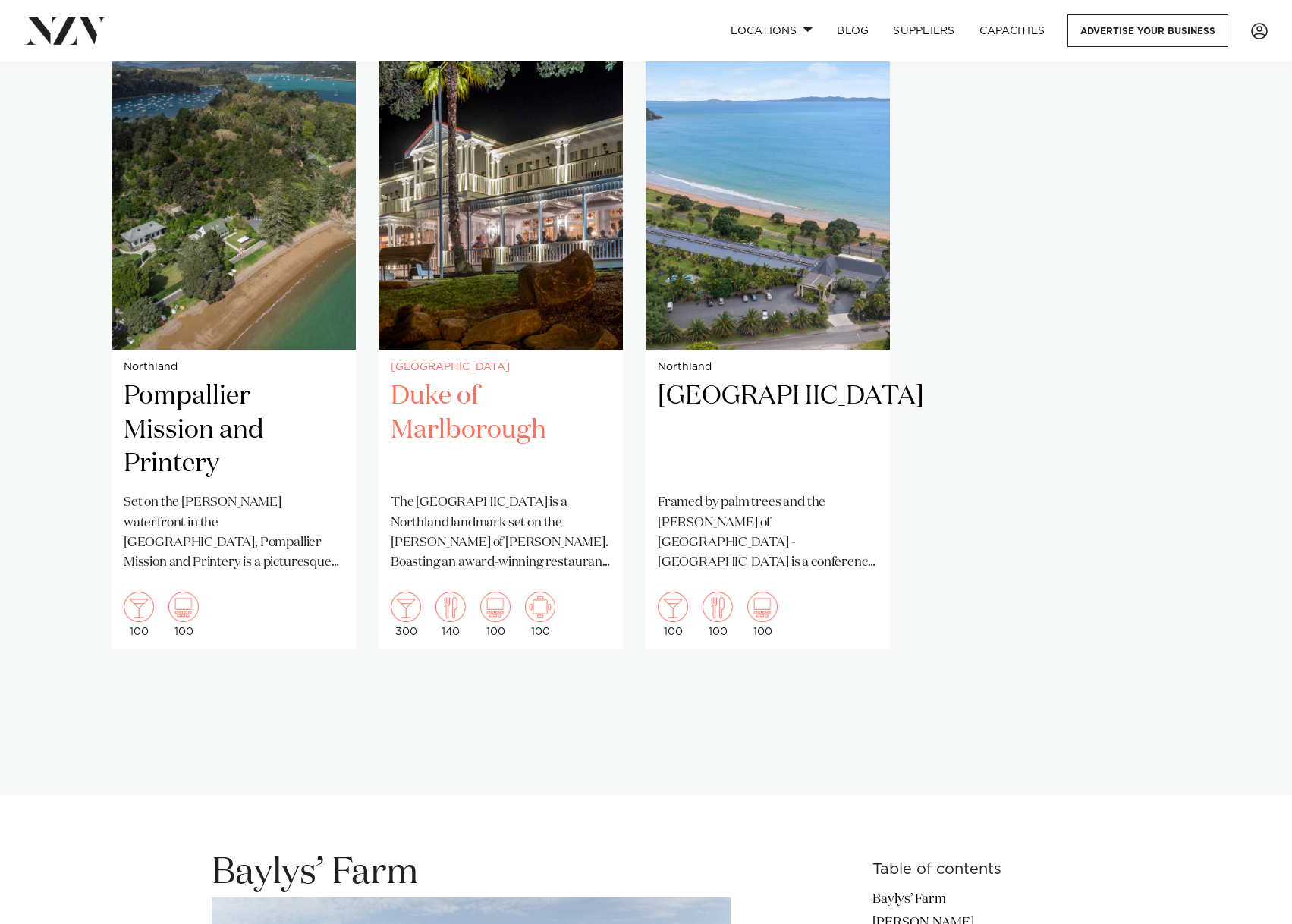
scroll to position [911, 0]
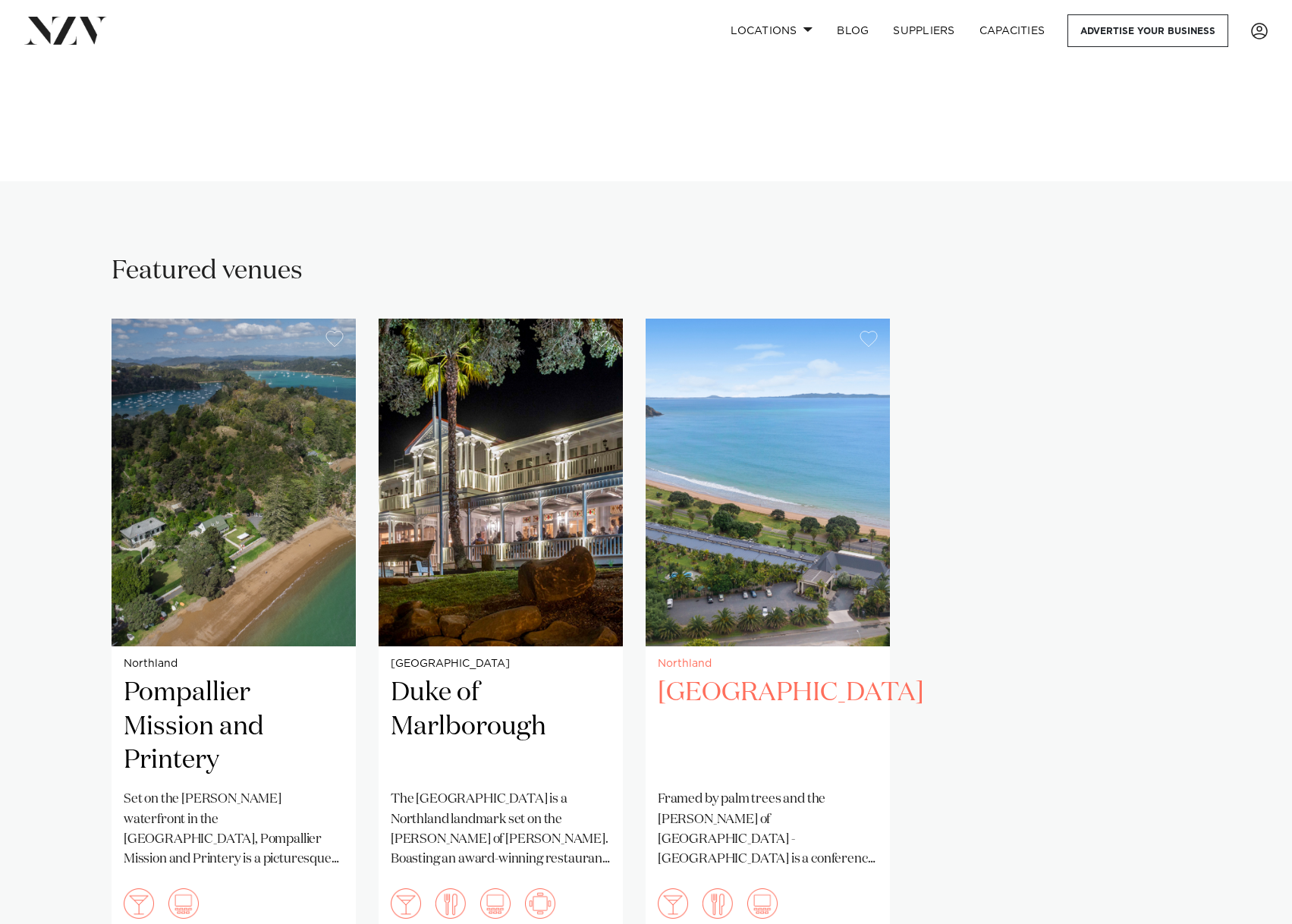
click at [747, 677] on h2 "[GEOGRAPHIC_DATA]" at bounding box center [769, 728] width 220 height 103
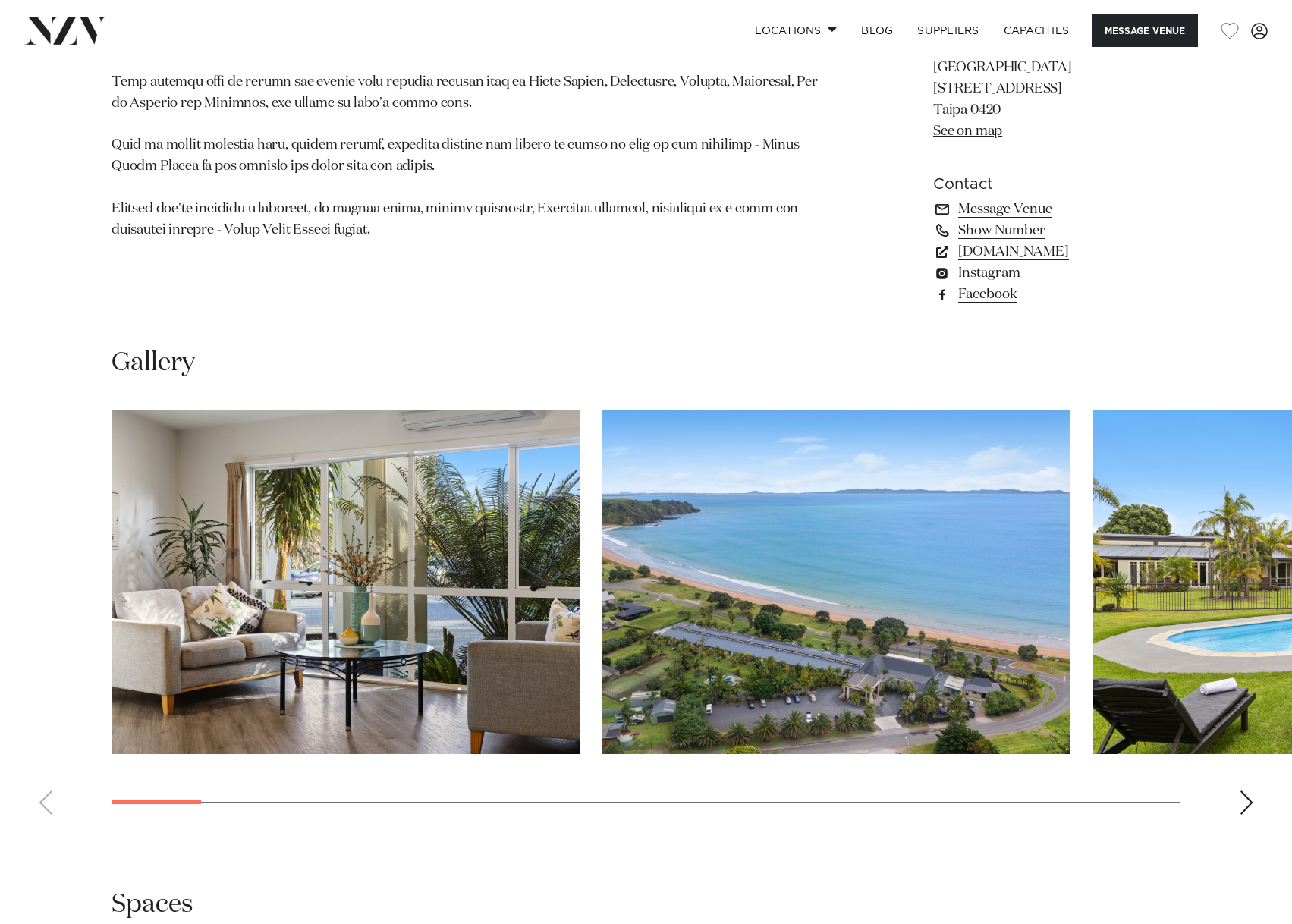
scroll to position [1290, 0]
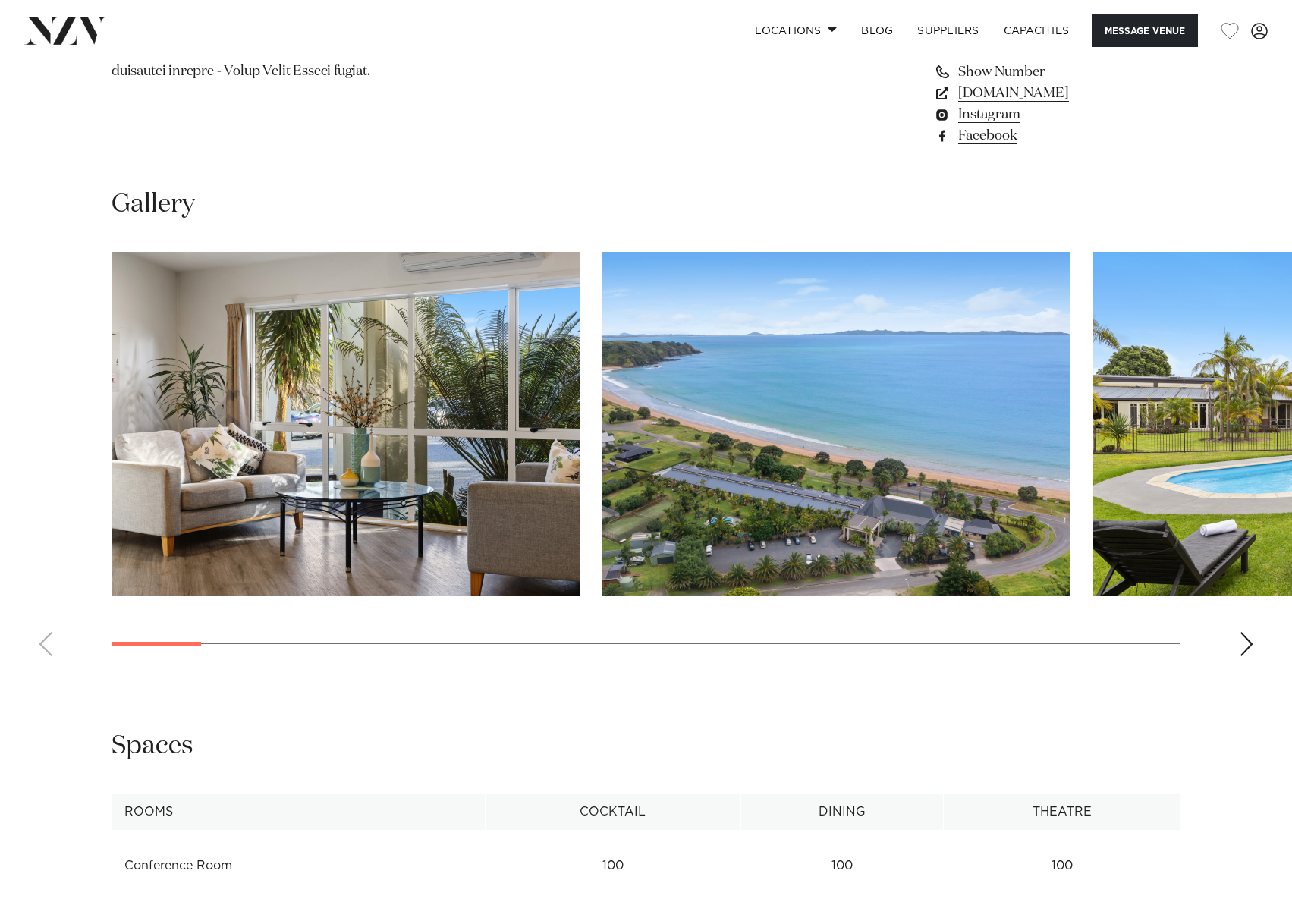
click at [1249, 651] on div "Next slide" at bounding box center [1247, 644] width 15 height 24
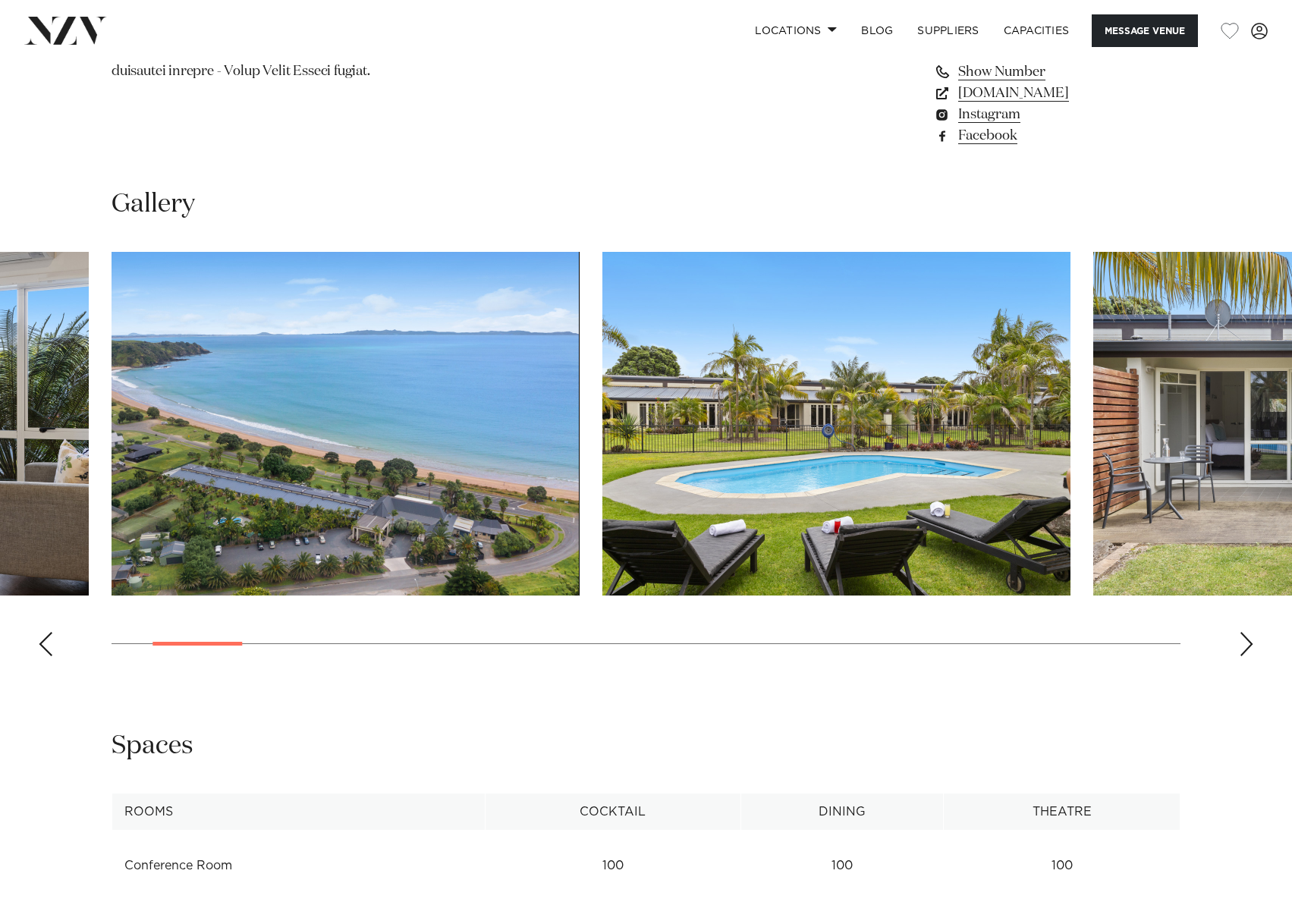
click at [1249, 651] on div "Next slide" at bounding box center [1247, 644] width 15 height 24
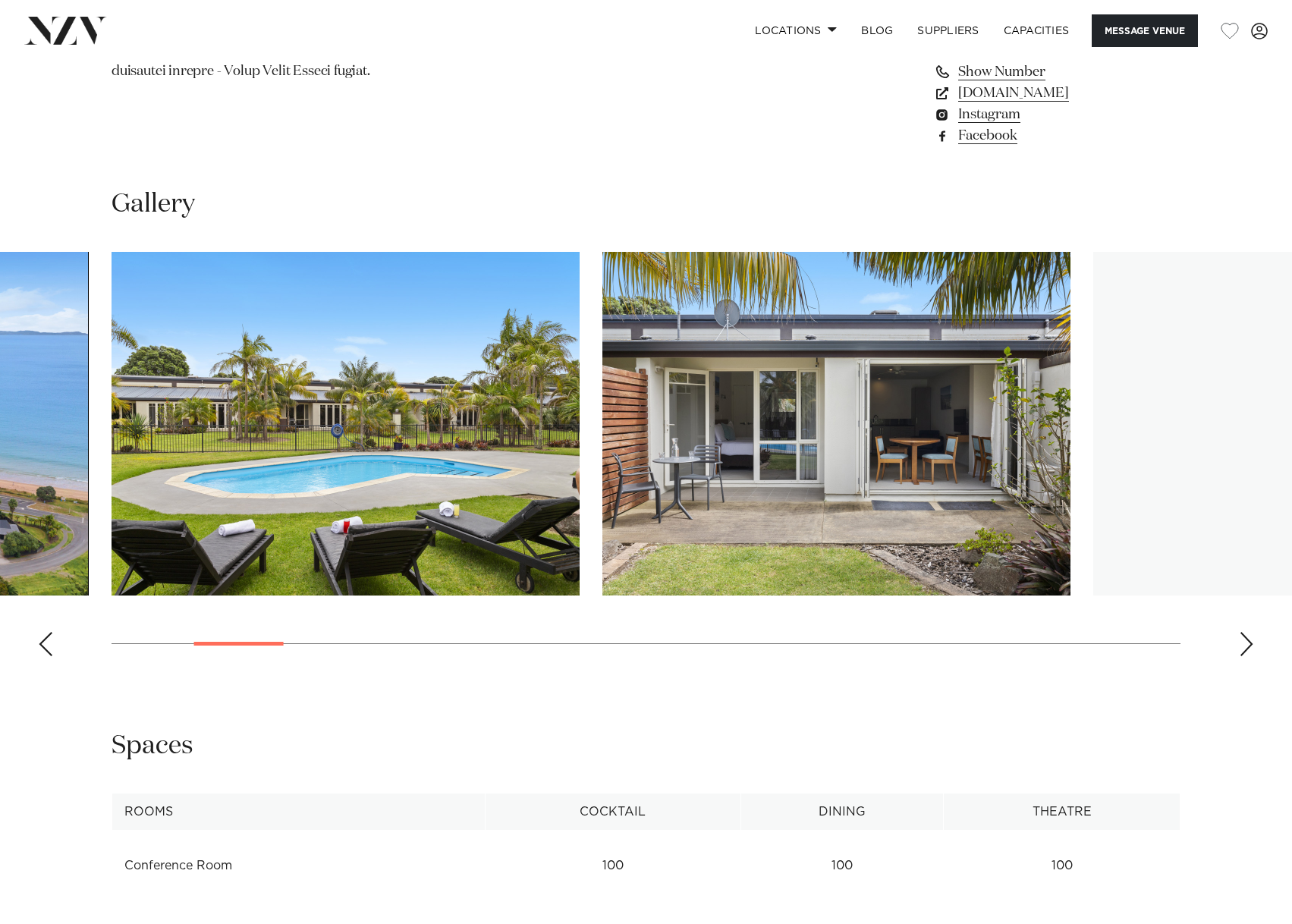
click at [1249, 651] on div "Next slide" at bounding box center [1247, 644] width 15 height 24
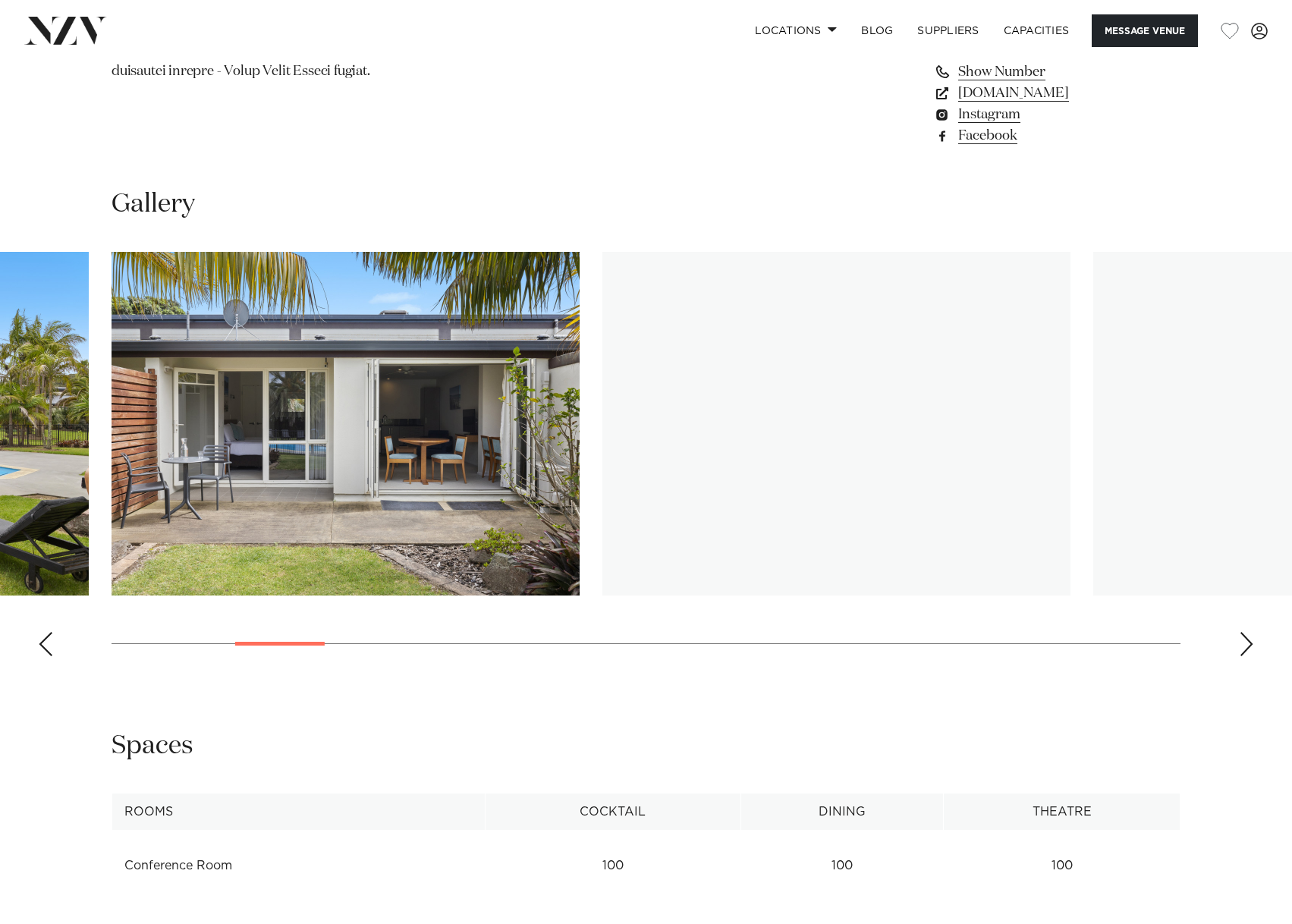
click at [1249, 651] on div "Next slide" at bounding box center [1247, 644] width 15 height 24
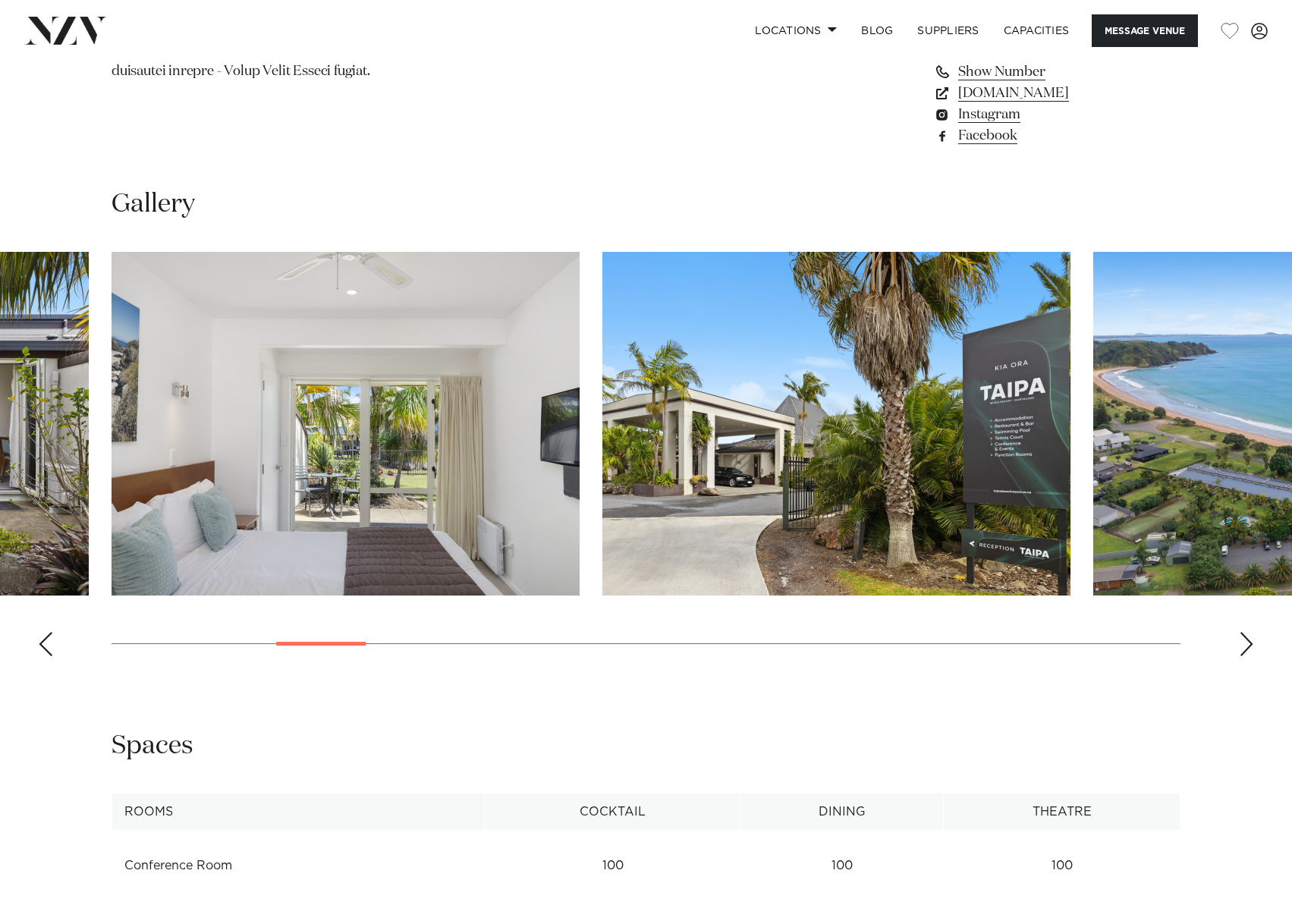
click at [1249, 651] on div "Next slide" at bounding box center [1247, 644] width 15 height 24
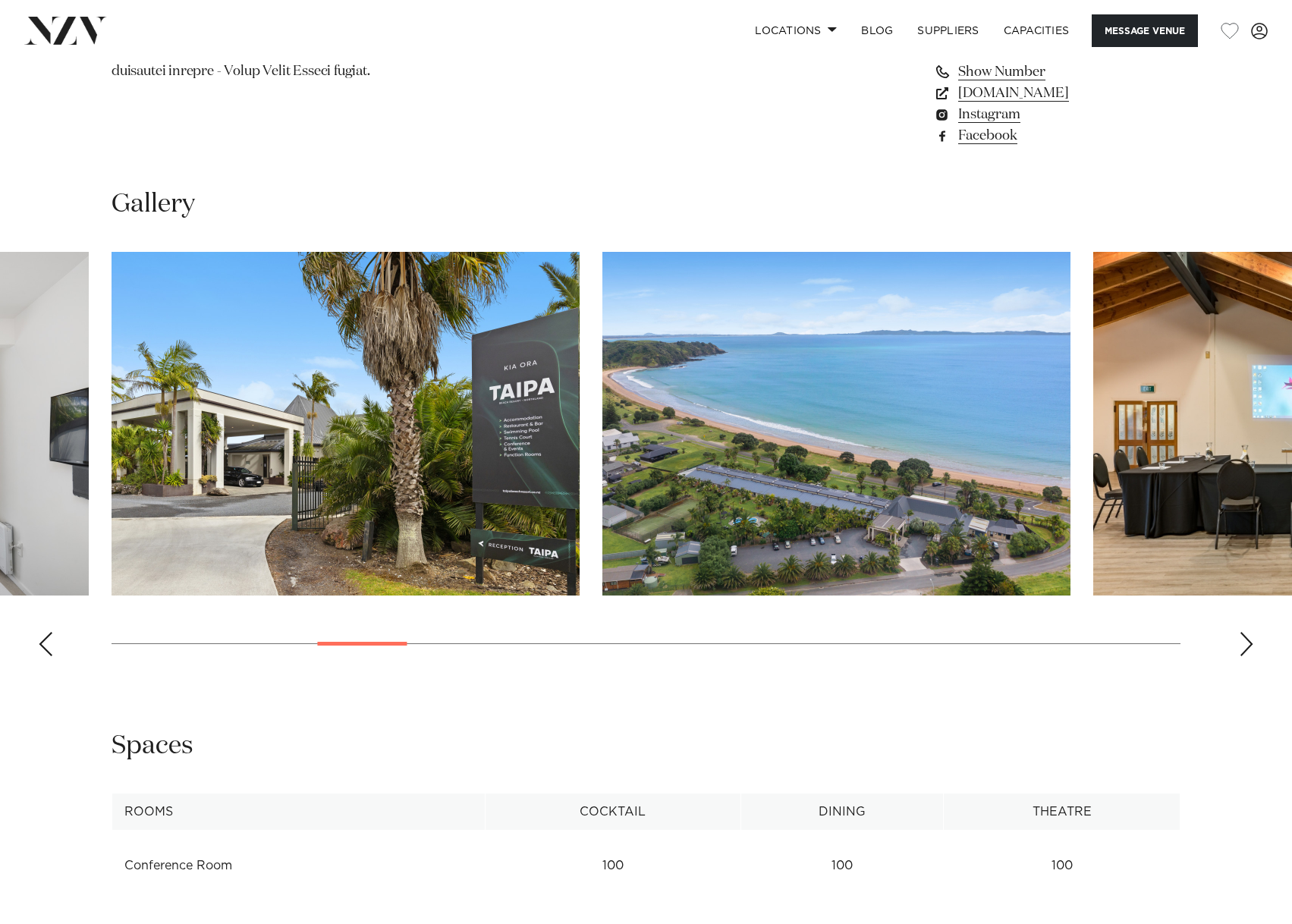
click at [1249, 651] on div "Next slide" at bounding box center [1247, 644] width 15 height 24
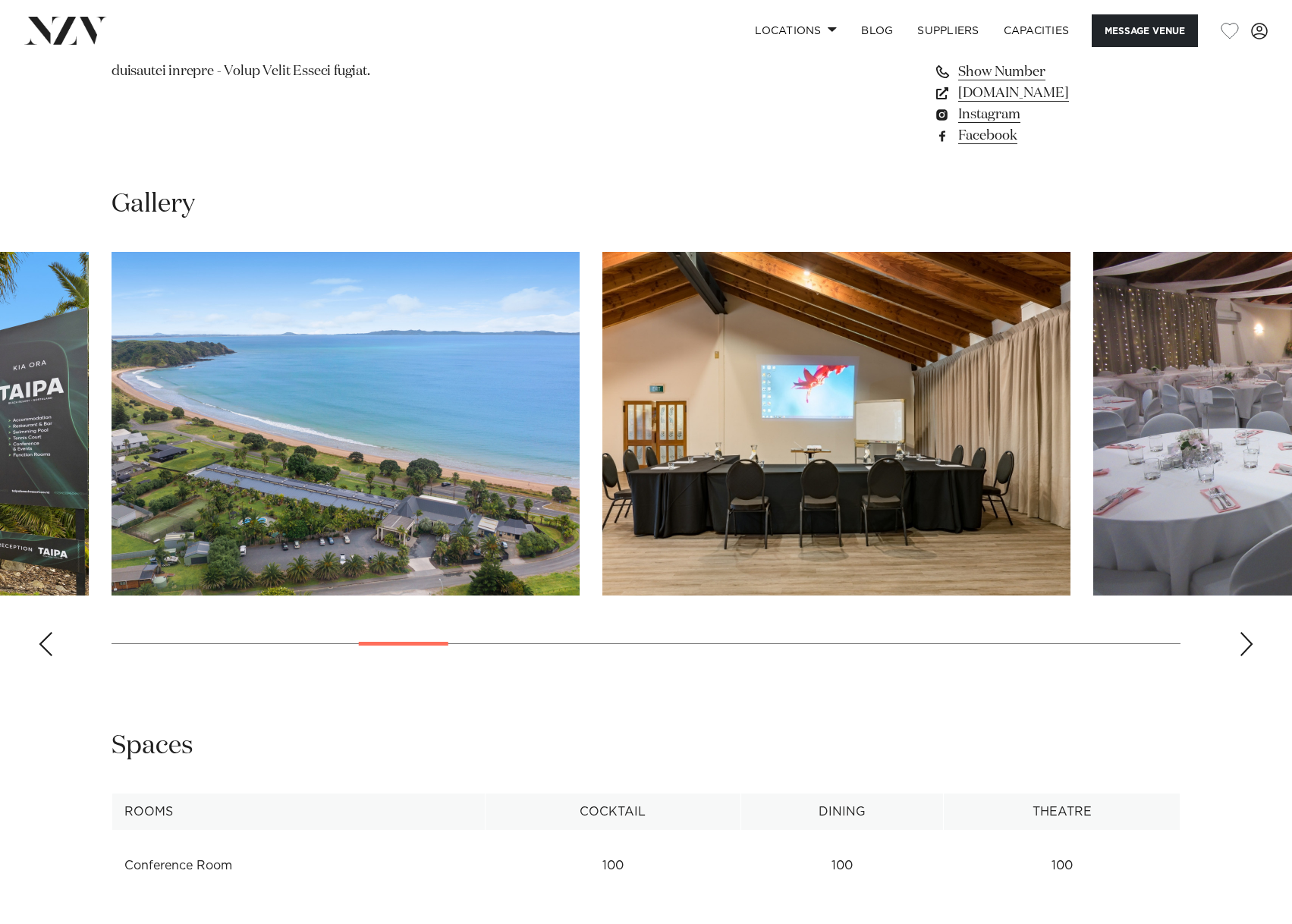
click at [1250, 643] on div "Next slide" at bounding box center [1247, 644] width 15 height 24
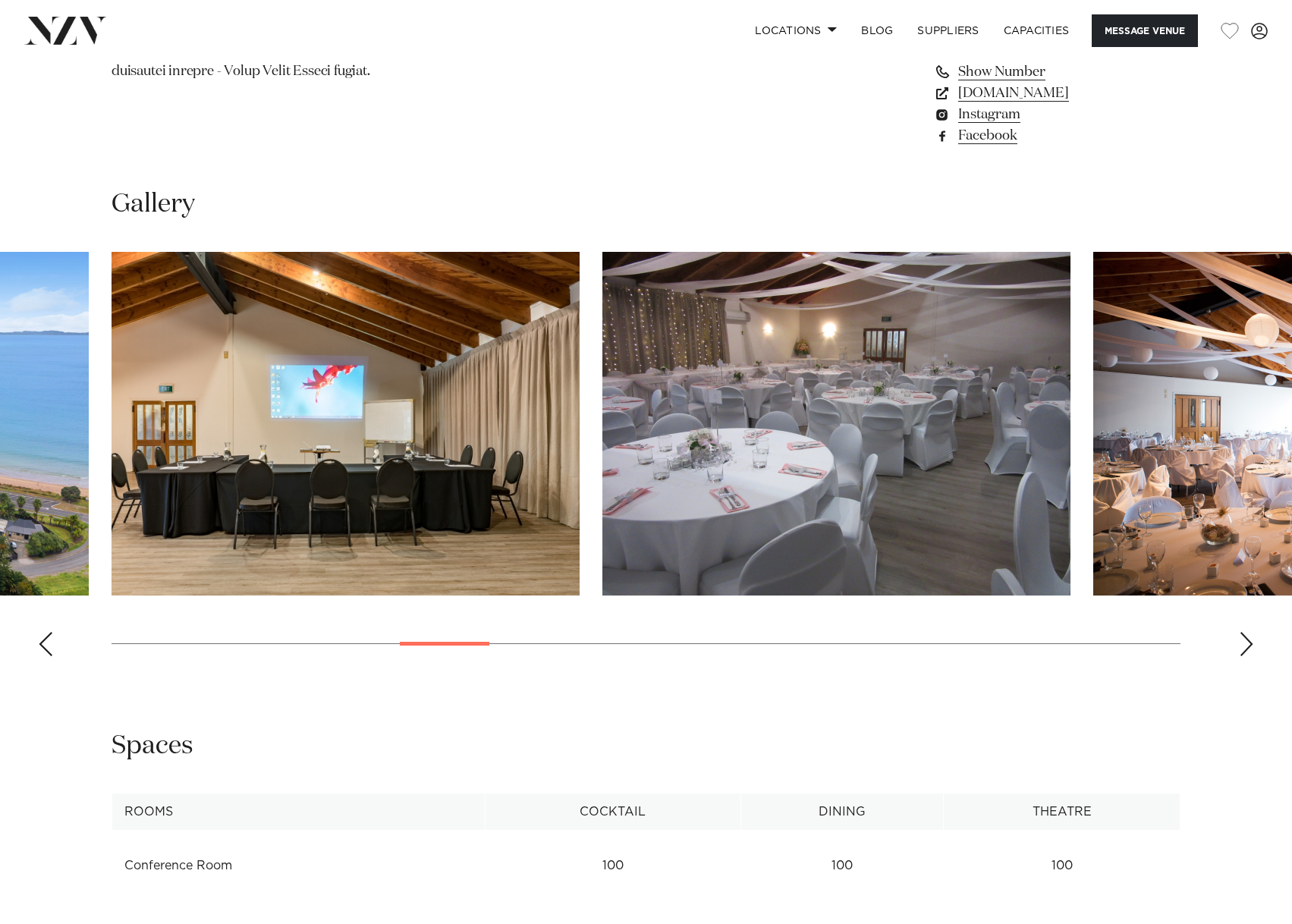
click at [915, 441] on img "9 / 26" at bounding box center [837, 424] width 469 height 344
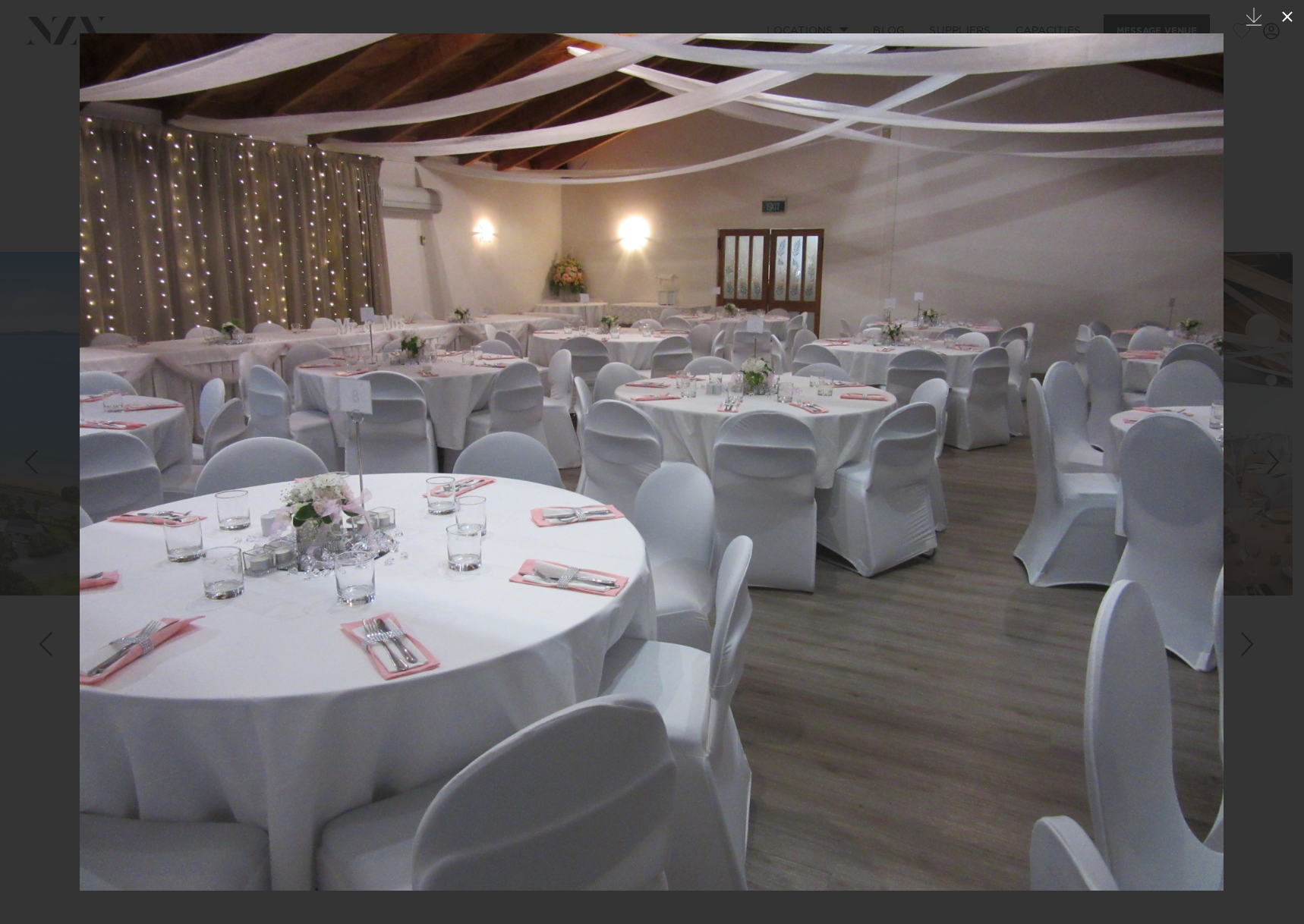
click at [1292, 20] on div "9 / 26 Created with Sketch." at bounding box center [652, 462] width 1304 height 924
click at [1286, 16] on icon at bounding box center [1287, 16] width 18 height 18
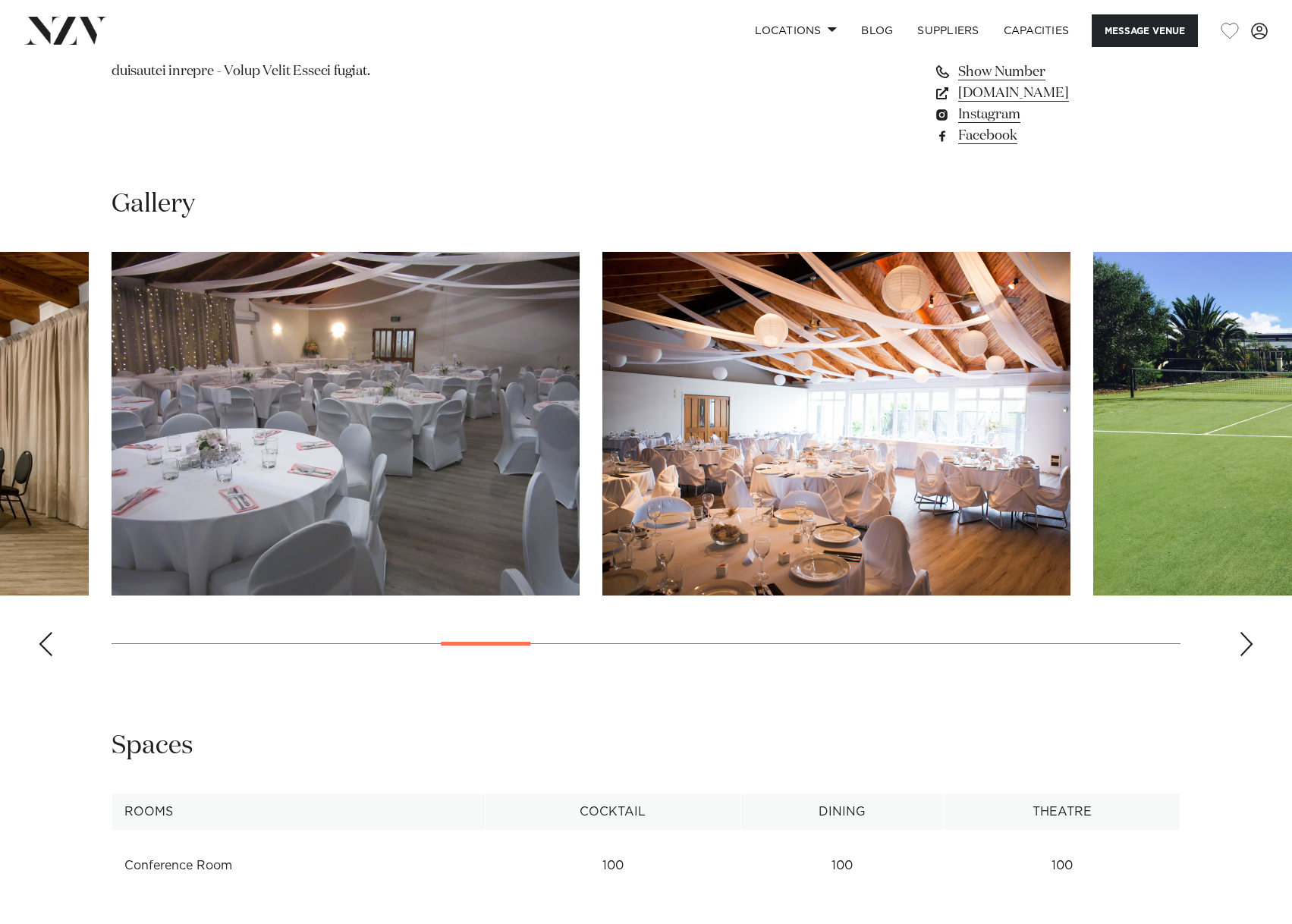
click at [787, 475] on img "10 / 26" at bounding box center [837, 424] width 469 height 344
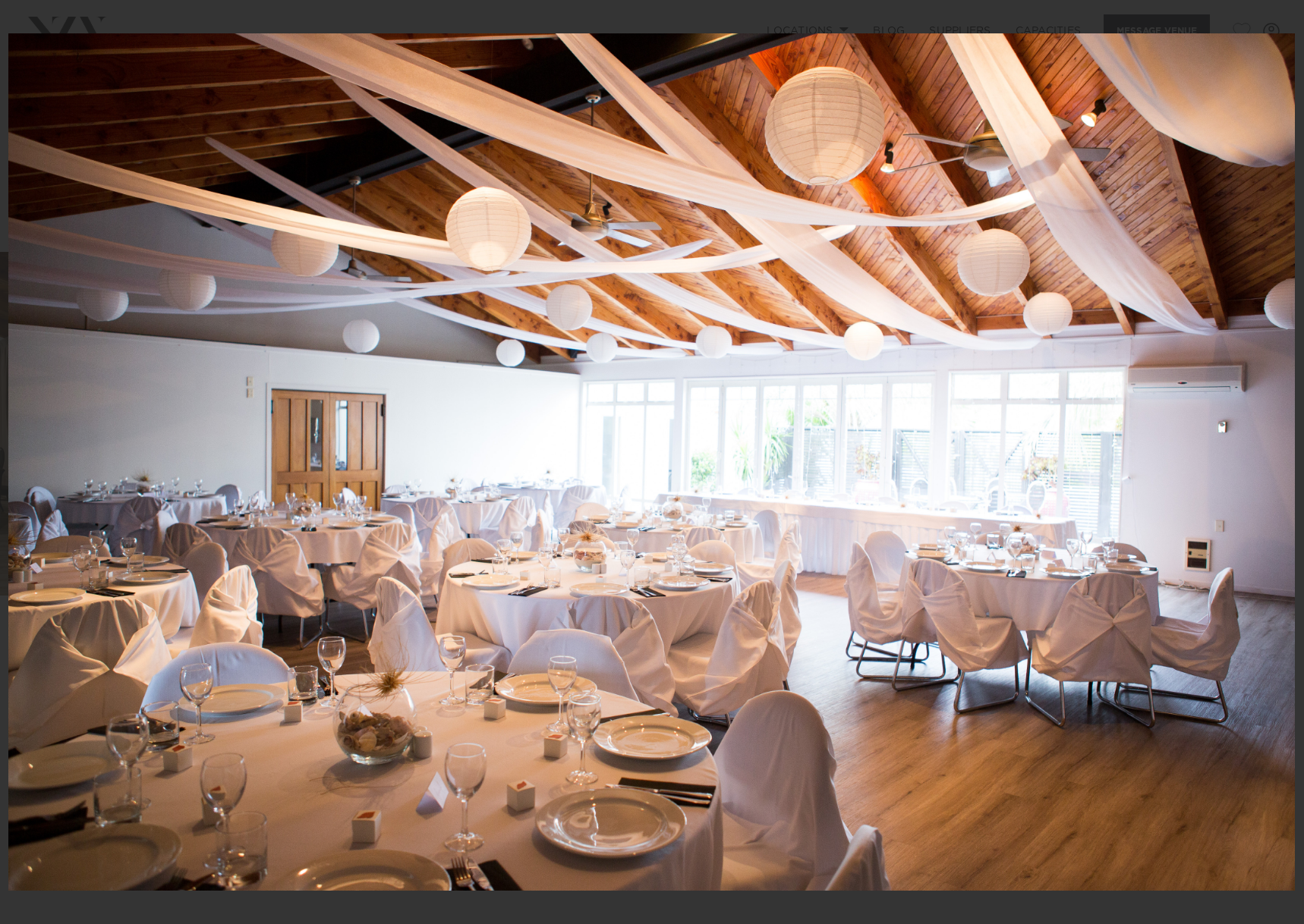
click at [1271, 455] on div "Next slide" at bounding box center [1273, 462] width 20 height 29
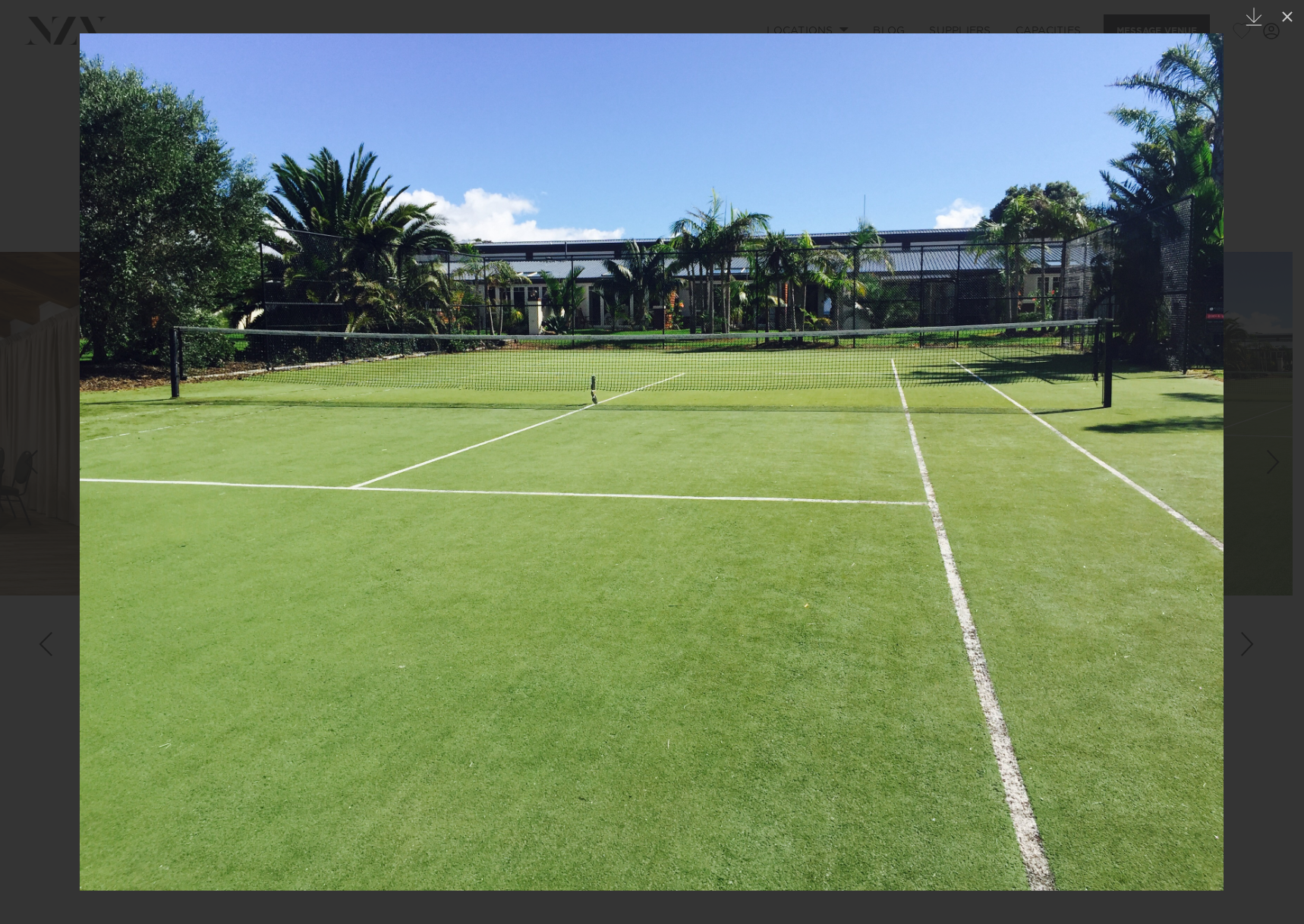
click at [1271, 455] on div "Next slide" at bounding box center [1273, 462] width 20 height 29
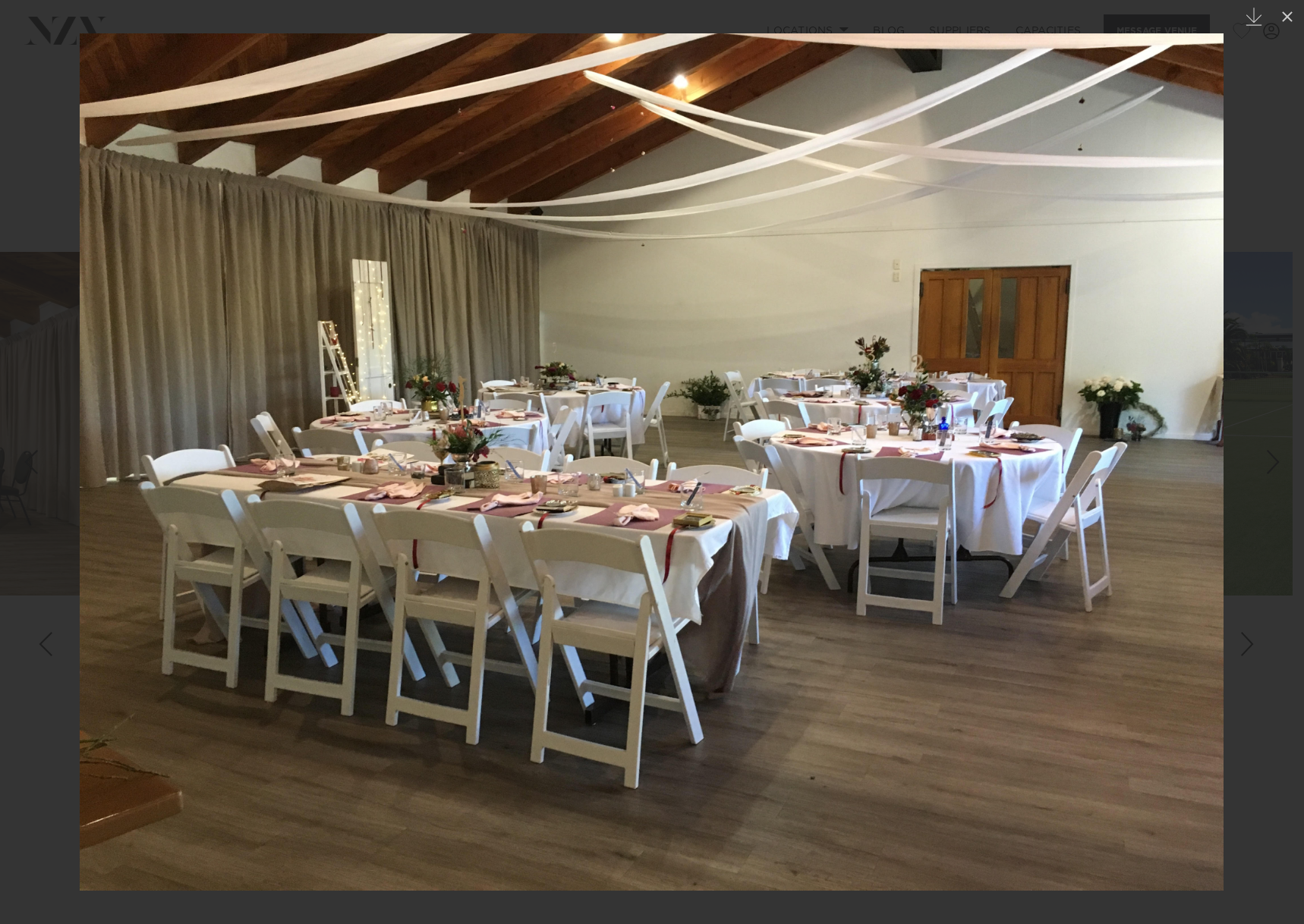
click at [1267, 184] on div at bounding box center [652, 462] width 1304 height 924
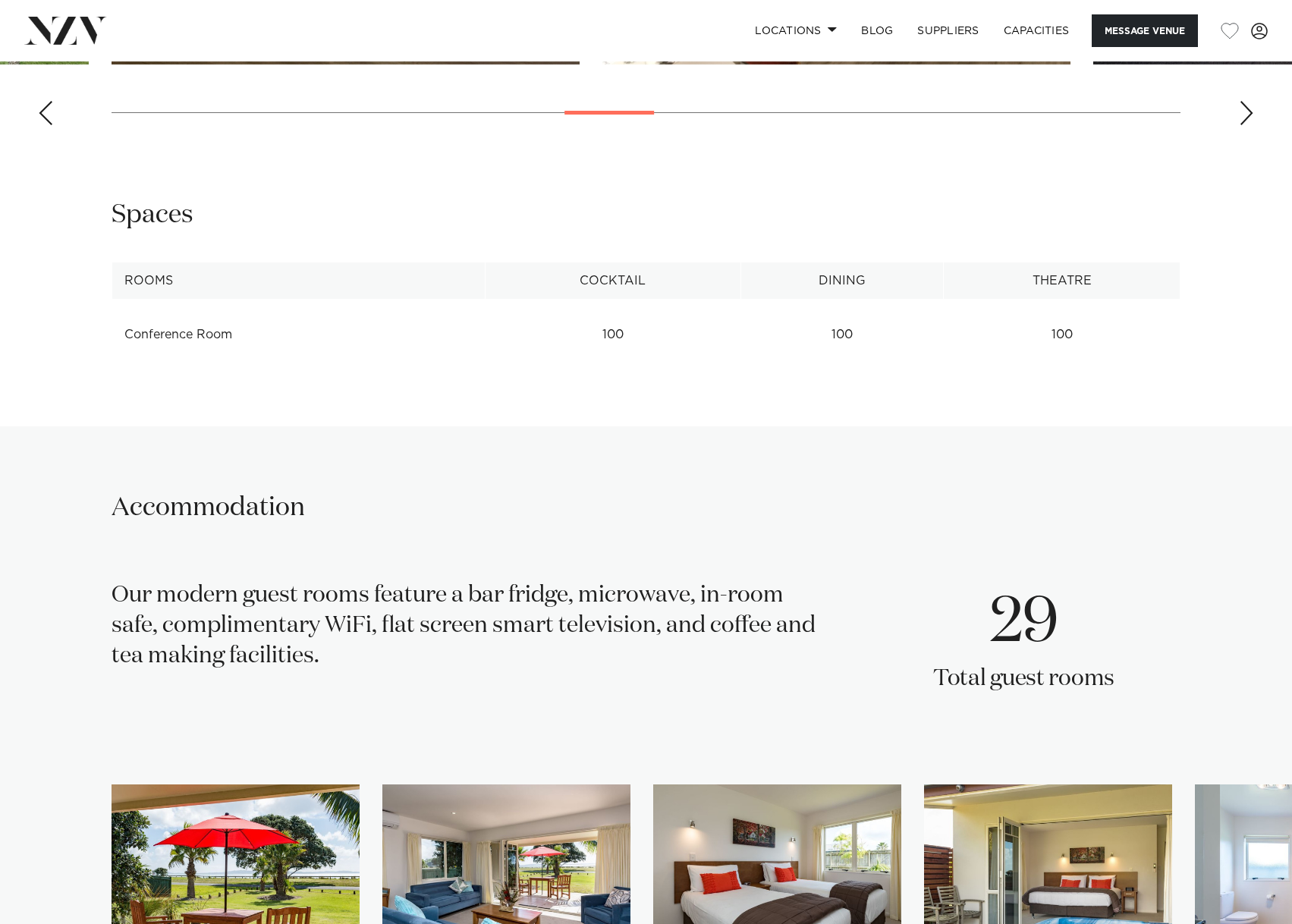
scroll to position [1214, 0]
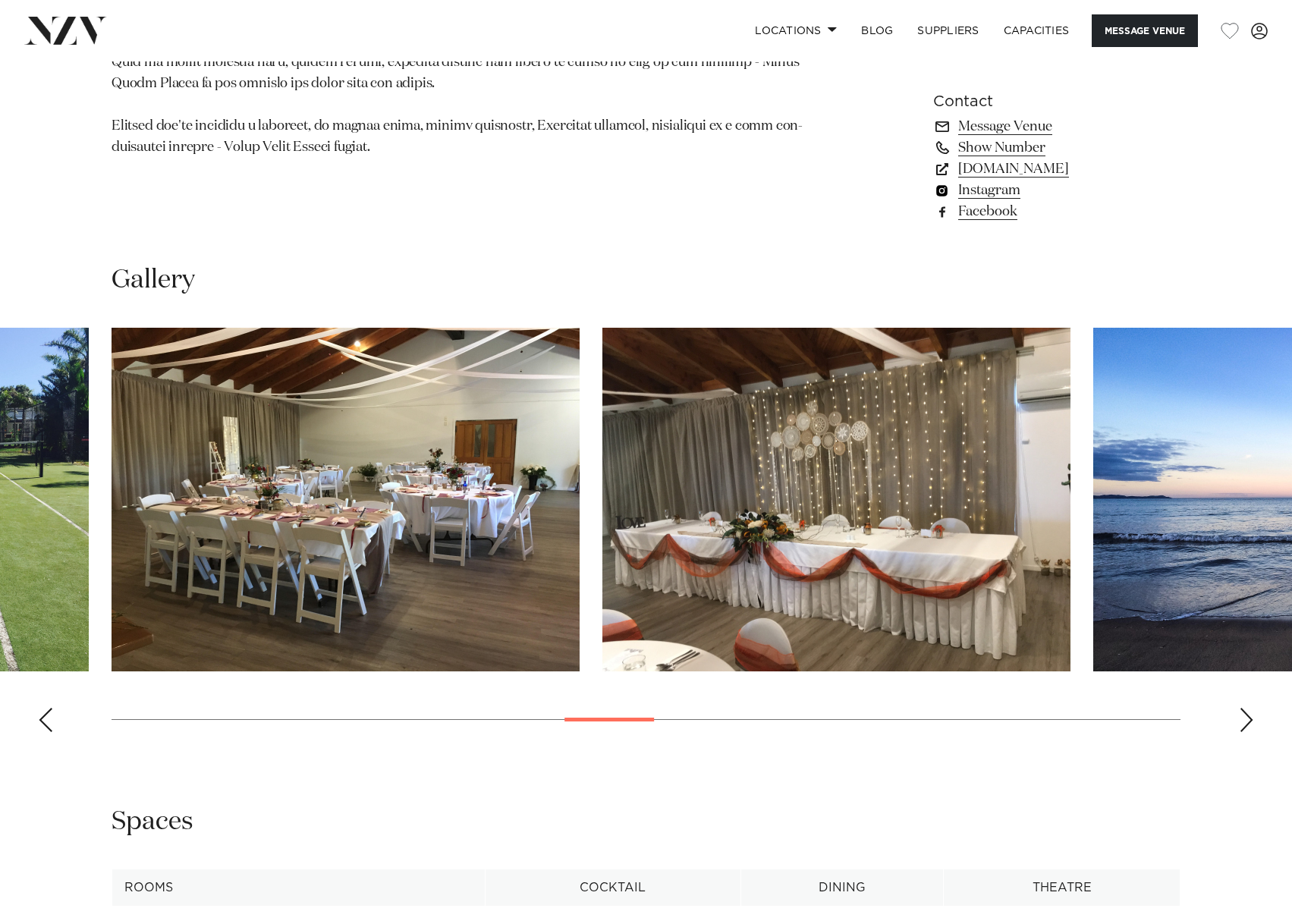
click at [982, 189] on link "Instagram" at bounding box center [1057, 191] width 247 height 21
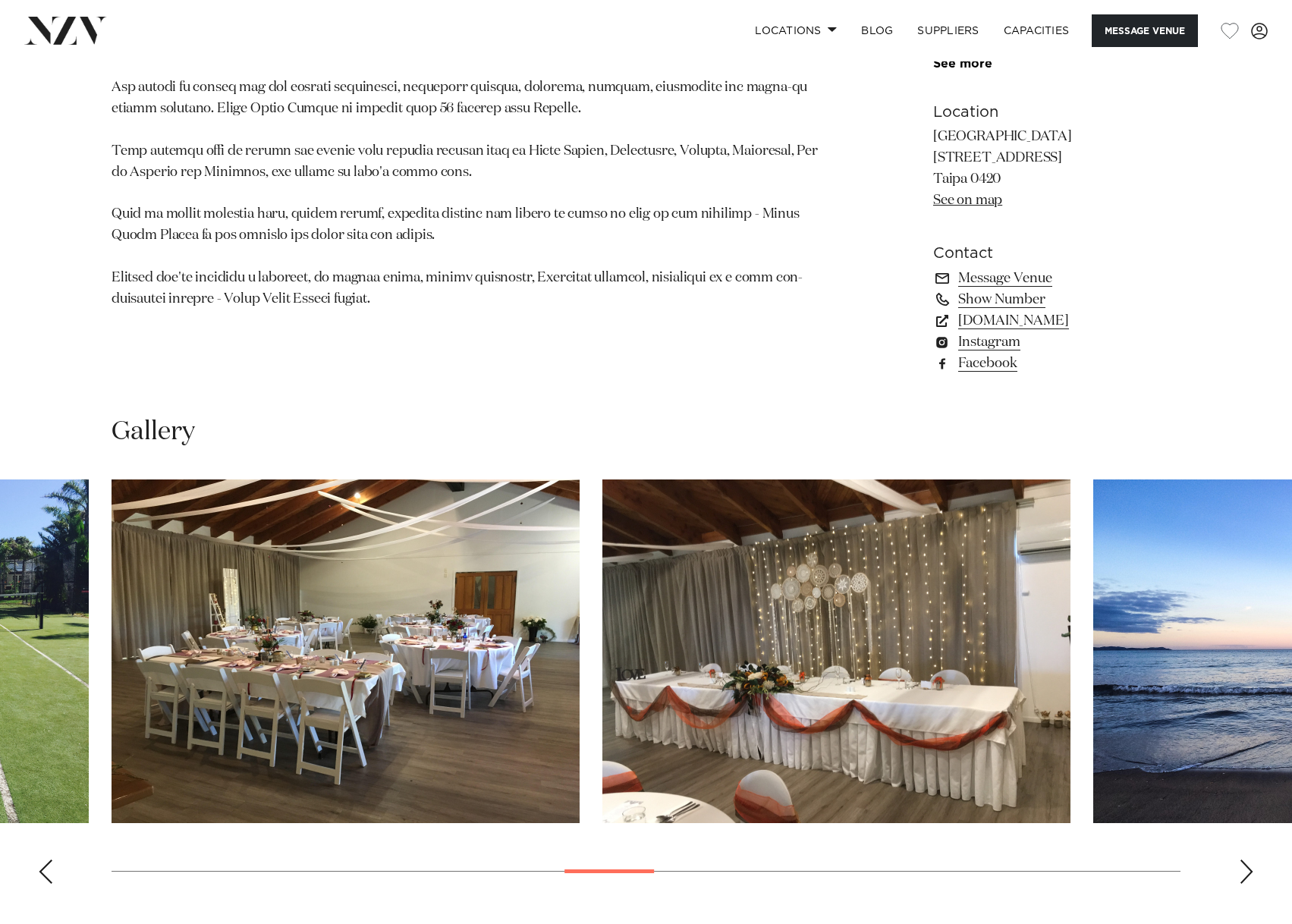
scroll to position [531, 0]
